Goal: Information Seeking & Learning: Learn about a topic

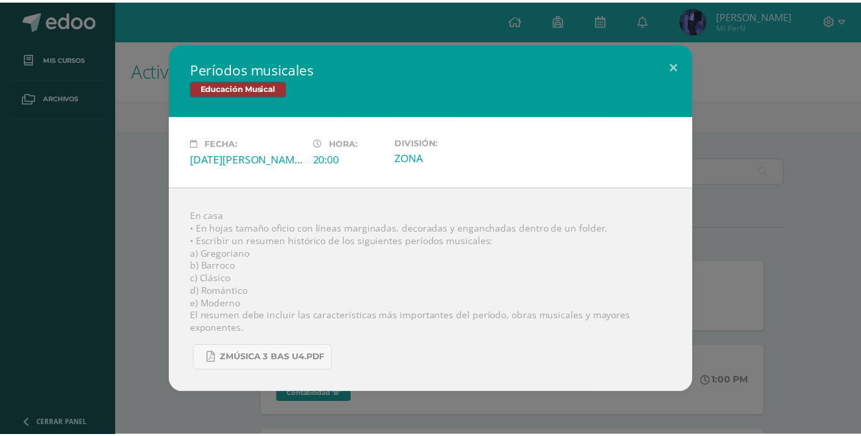
scroll to position [355, 0]
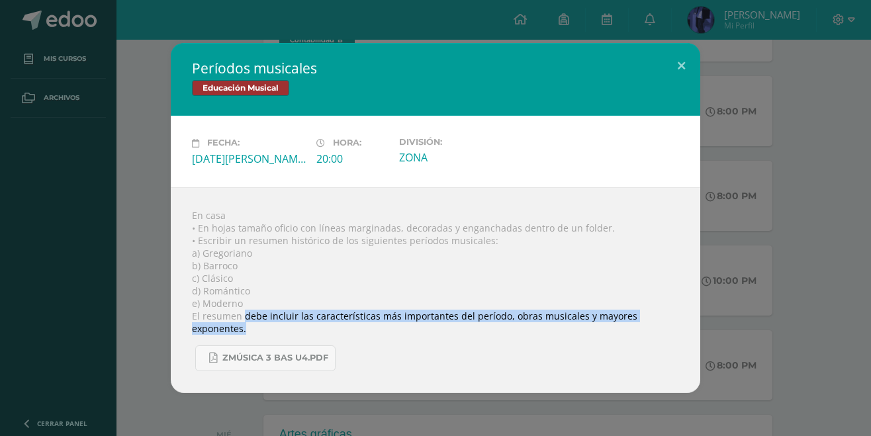
click at [786, 258] on div "Períodos musicales Educación Musical Fecha: [DATE][PERSON_NAME] Hora: 20:00 Div…" at bounding box center [435, 217] width 861 height 349
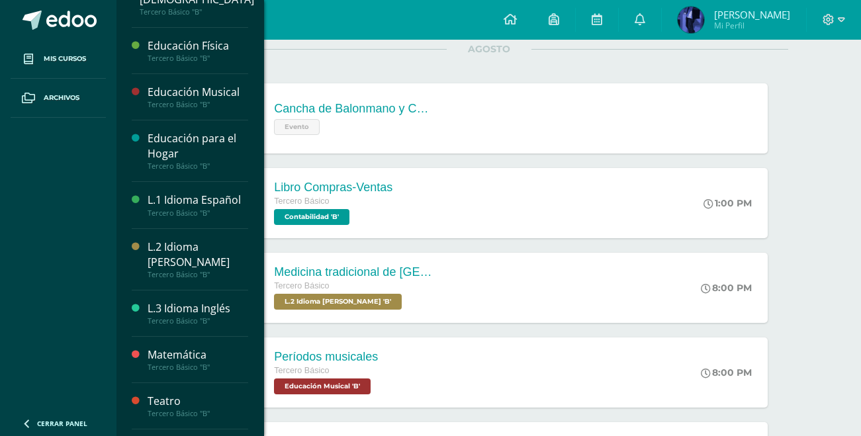
scroll to position [297, 0]
click at [178, 265] on div "L.2 Idioma [PERSON_NAME]" at bounding box center [198, 254] width 101 height 30
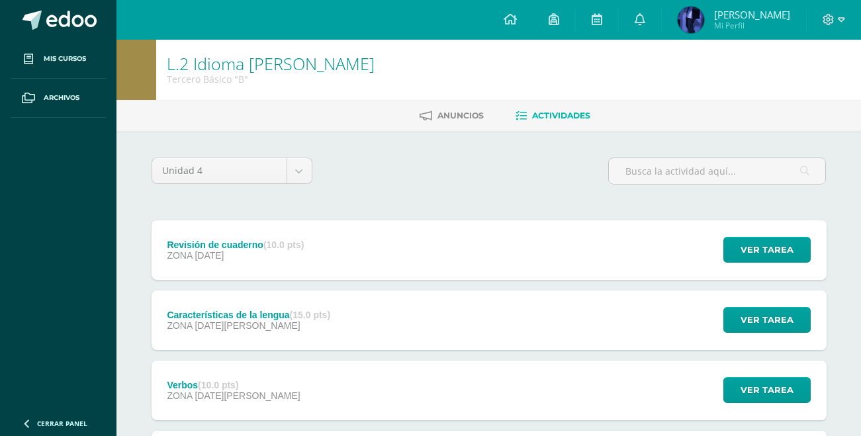
scroll to position [142, 0]
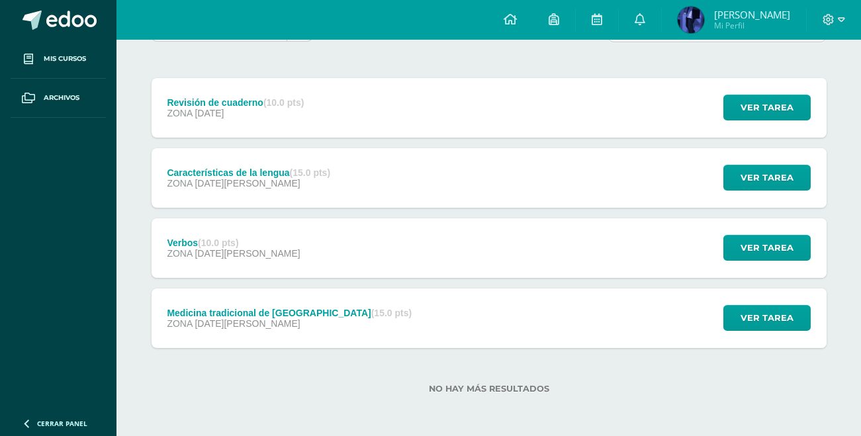
click at [165, 256] on div "Verbos (10.0 pts) ZONA 19 de Agosto" at bounding box center [234, 248] width 165 height 60
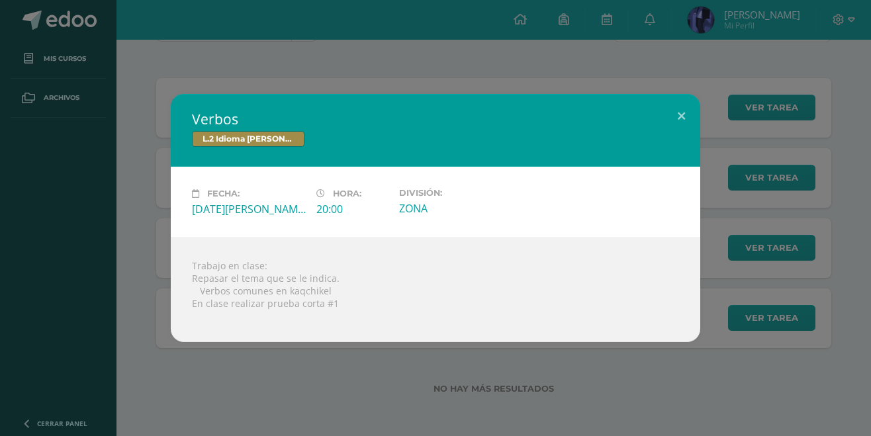
click at [761, 157] on div "Verbos L.2 Idioma Maya Kaqchikel Fecha: Martes 19 de Agosto Hora: 20:00 Divisió…" at bounding box center [435, 218] width 861 height 248
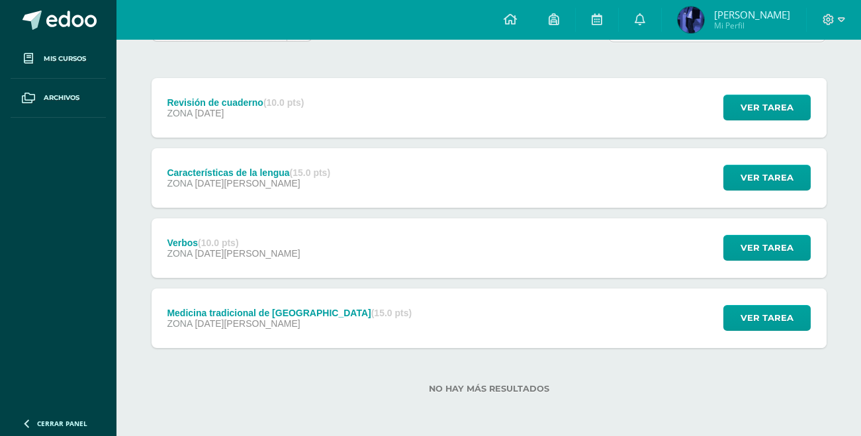
click at [269, 322] on div "ZONA 12 de Agosto" at bounding box center [289, 323] width 245 height 11
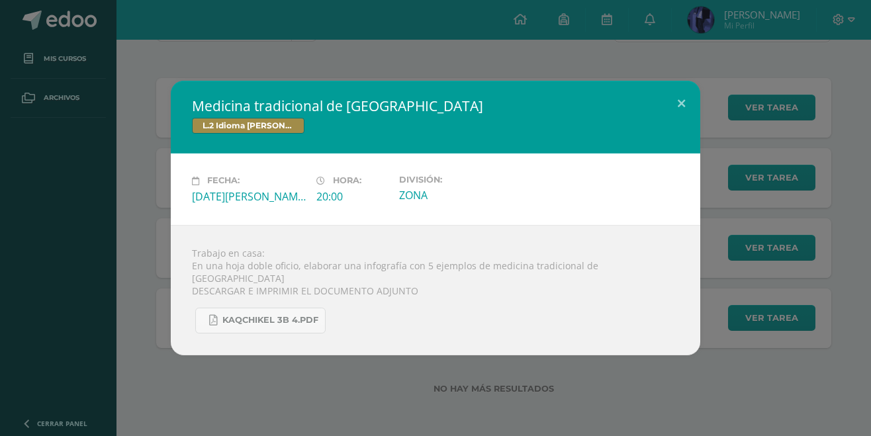
click at [840, 93] on div "Medicina tradicional de Guatemala L.2 Idioma Maya Kaqchikel Fecha: Martes 12 de…" at bounding box center [435, 218] width 861 height 274
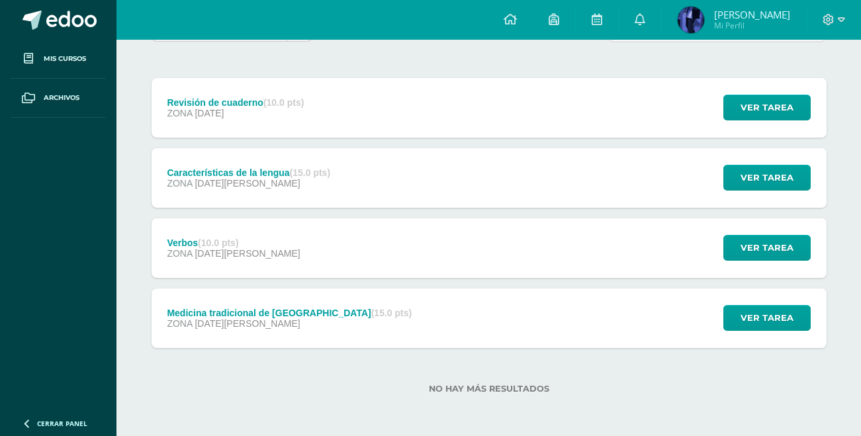
click at [287, 181] on div "ZONA 28 de Agosto" at bounding box center [248, 183] width 163 height 11
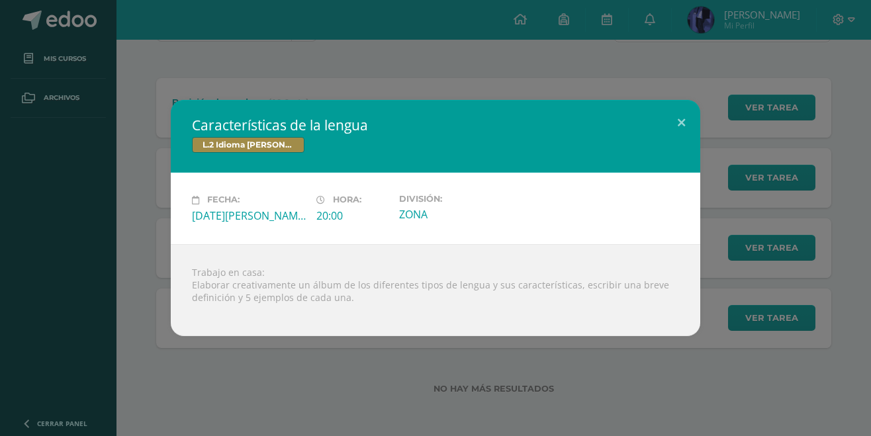
click at [726, 159] on div "Características de la lengua L.2 Idioma Maya Kaqchikel Fecha: Jueves 28 de Agos…" at bounding box center [435, 218] width 861 height 236
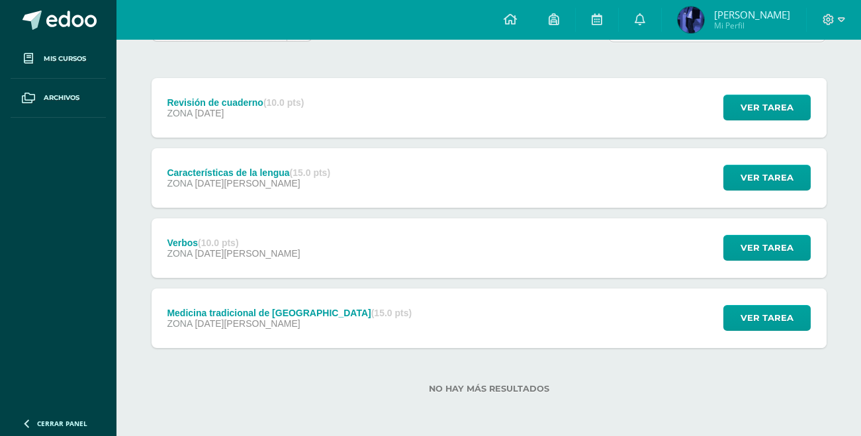
click at [201, 122] on div "Revisión de cuaderno (10.0 pts) ZONA 11 de Septiembre" at bounding box center [236, 108] width 169 height 60
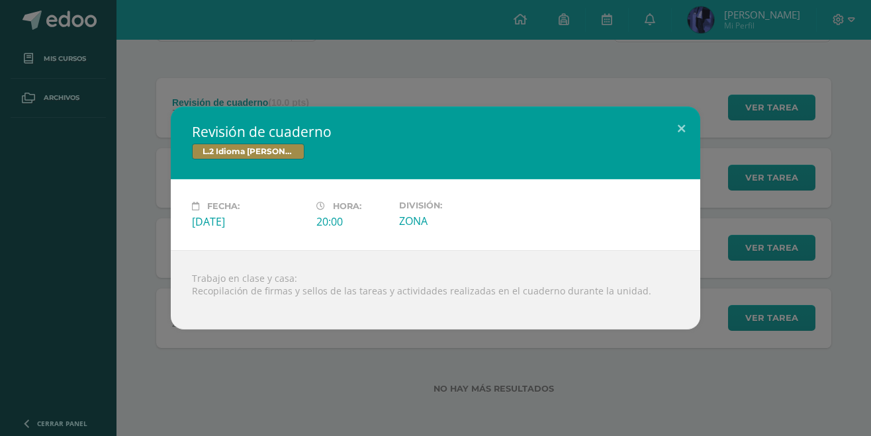
click at [131, 67] on div "Revisión de cuaderno L.2 Idioma Maya Kaqchikel Fecha: Jueves 11 de Septiembre H…" at bounding box center [435, 218] width 871 height 436
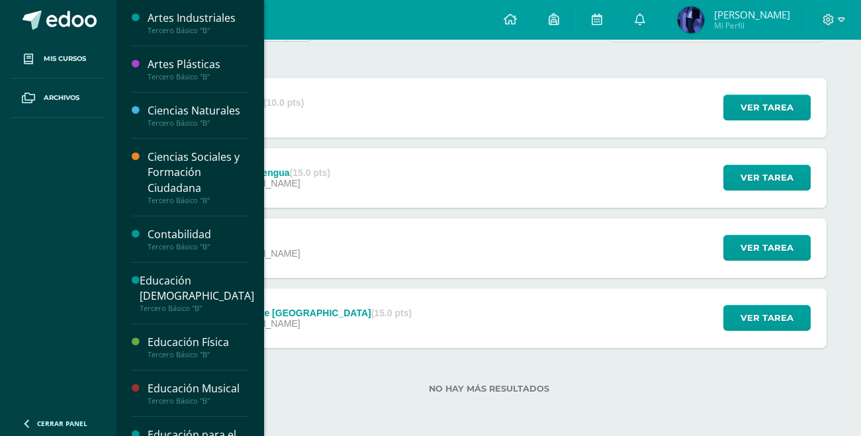
click at [192, 31] on div "Tercero Básico "B"" at bounding box center [198, 30] width 101 height 9
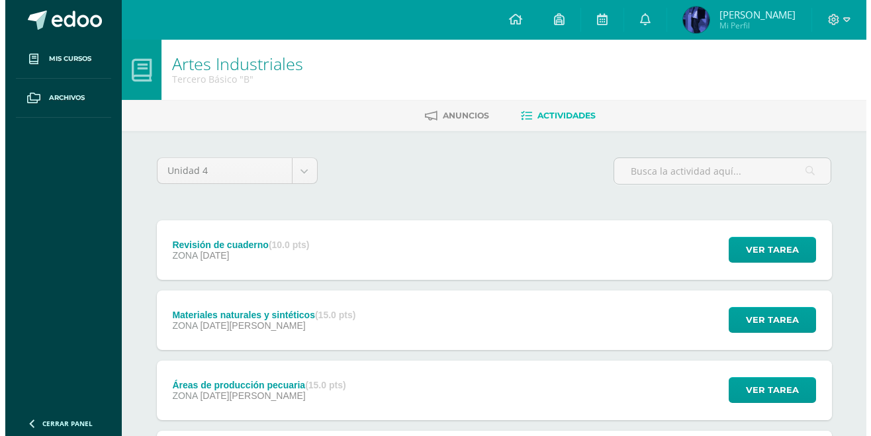
scroll to position [128, 0]
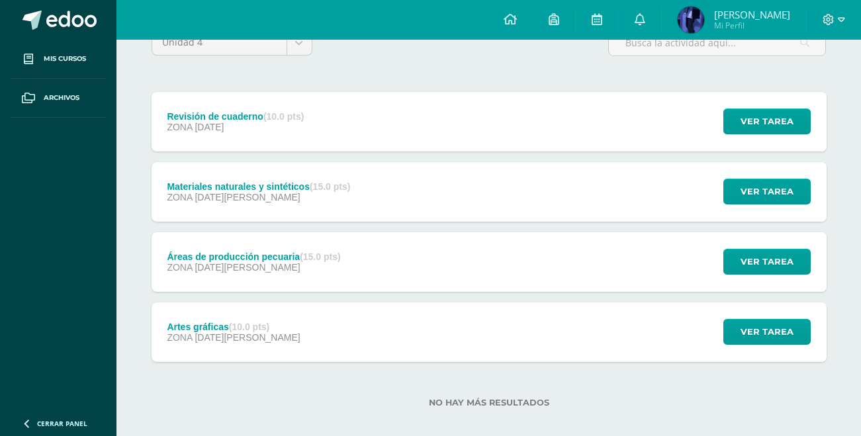
click at [154, 344] on div "Artes gráficas (10.0 pts) ZONA 13 de Agosto" at bounding box center [234, 333] width 165 height 60
